Goal: Task Accomplishment & Management: Manage account settings

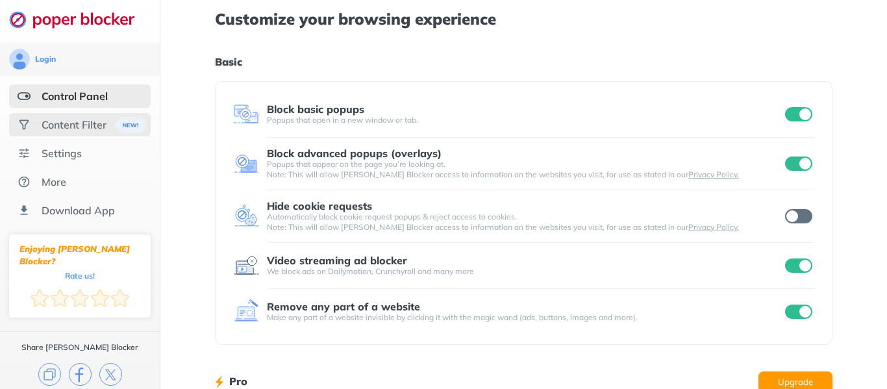
scroll to position [12, 0]
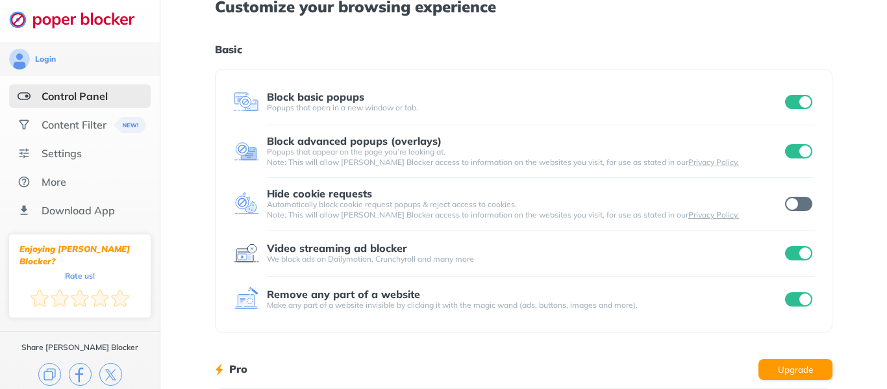
click at [31, 99] on div "Control Panel" at bounding box center [80, 95] width 142 height 23
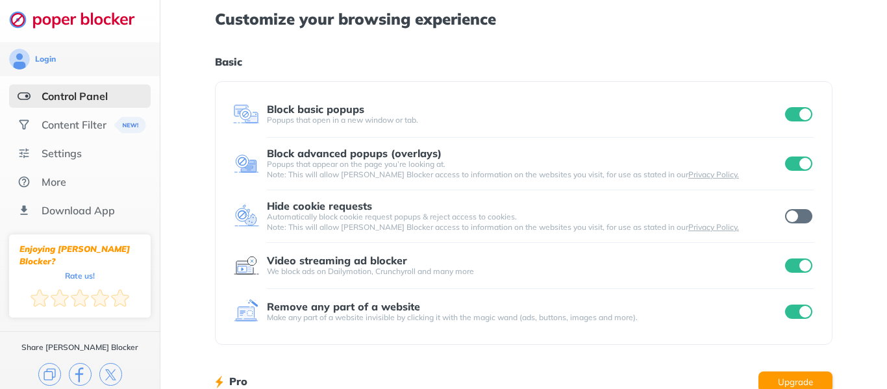
click at [797, 117] on input "checkbox" at bounding box center [798, 114] width 27 height 14
click at [803, 161] on input "checkbox" at bounding box center [798, 163] width 27 height 14
click at [807, 265] on input "checkbox" at bounding box center [798, 265] width 27 height 14
click at [803, 308] on input "checkbox" at bounding box center [798, 311] width 27 height 14
click at [806, 264] on input "checkbox" at bounding box center [798, 265] width 27 height 14
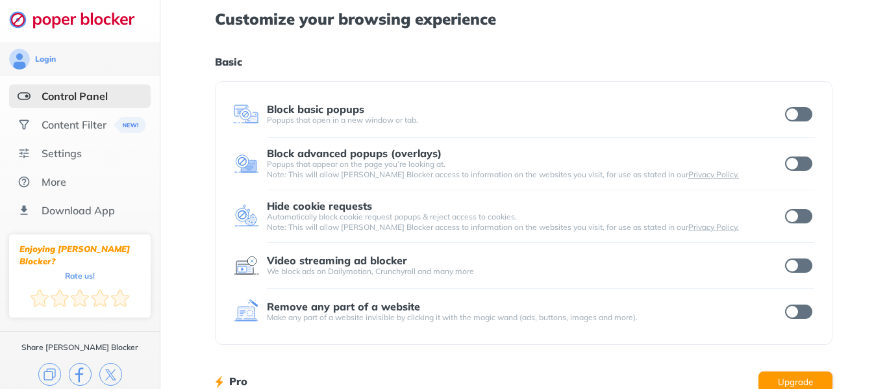
scroll to position [7, 0]
